Goal: Find specific page/section: Find specific page/section

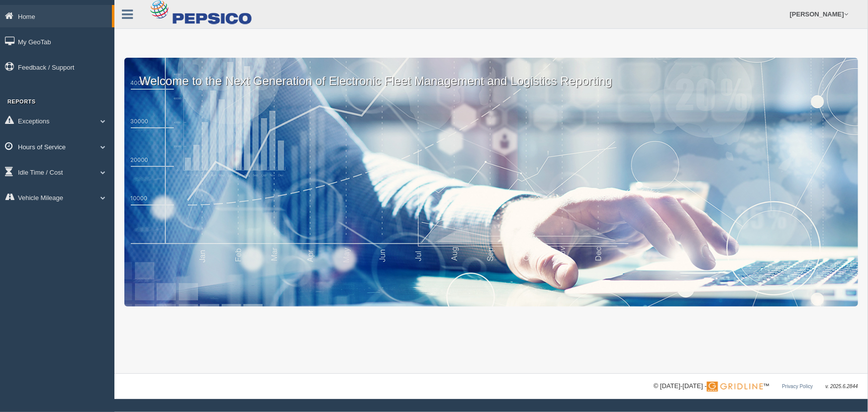
click at [96, 147] on span at bounding box center [102, 146] width 13 height 5
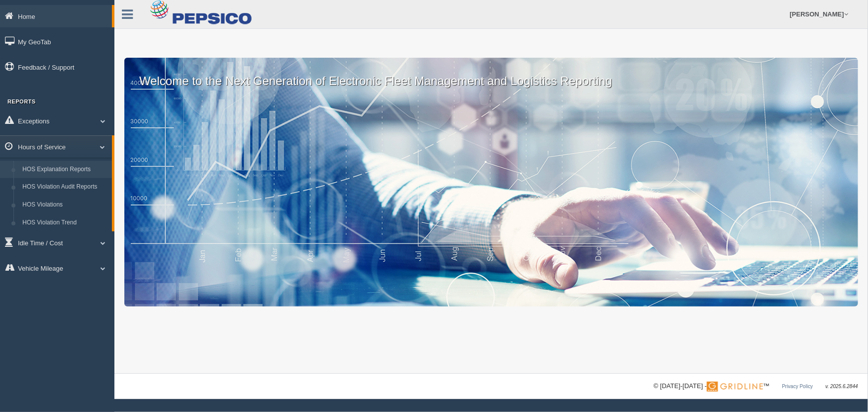
click at [84, 167] on link "HOS Explanation Reports" at bounding box center [65, 170] width 94 height 18
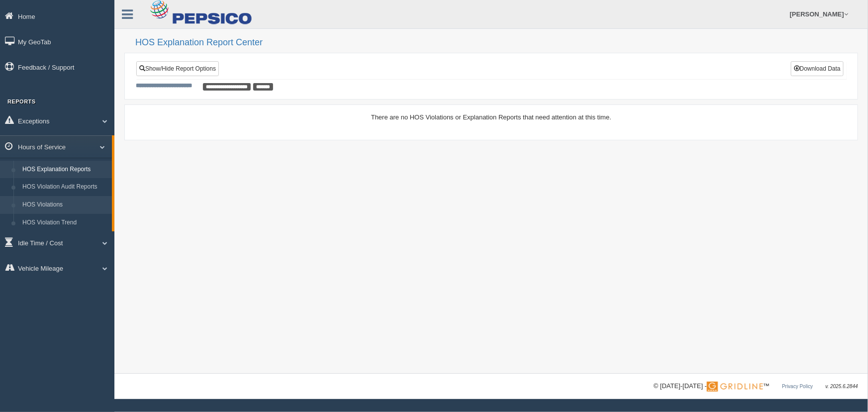
click at [73, 201] on link "HOS Violations" at bounding box center [65, 205] width 94 height 18
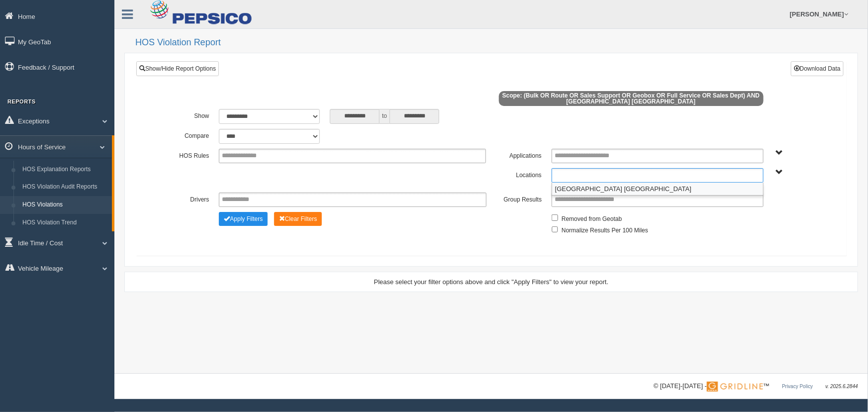
click at [570, 172] on input "text" at bounding box center [589, 175] width 69 height 12
click at [569, 190] on li "[GEOGRAPHIC_DATA] [GEOGRAPHIC_DATA]" at bounding box center [657, 189] width 211 height 12
click at [438, 239] on div "**********" at bounding box center [491, 174] width 665 height 131
click at [250, 220] on button "Apply Filters" at bounding box center [243, 219] width 49 height 14
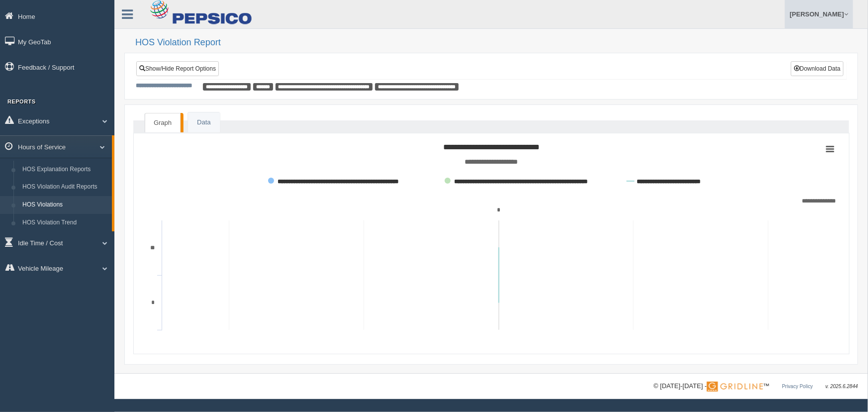
click at [843, 10] on link "[PERSON_NAME]" at bounding box center [819, 14] width 68 height 28
click at [783, 62] on link "Log Off" at bounding box center [798, 59] width 108 height 20
